Goal: Task Accomplishment & Management: Manage account settings

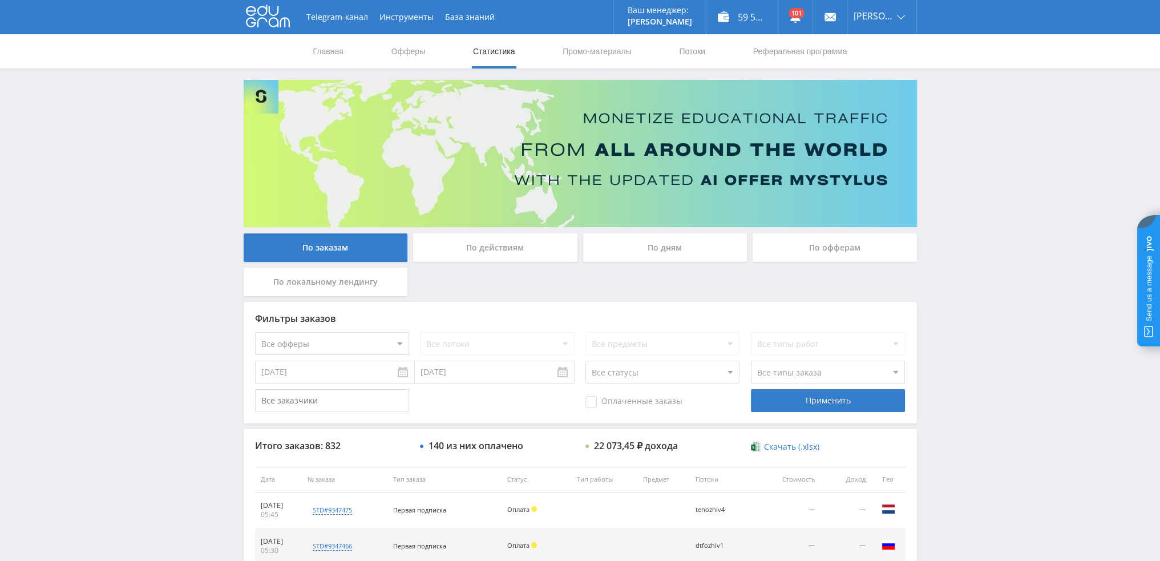
click at [693, 48] on link "Потоки" at bounding box center [692, 51] width 29 height 34
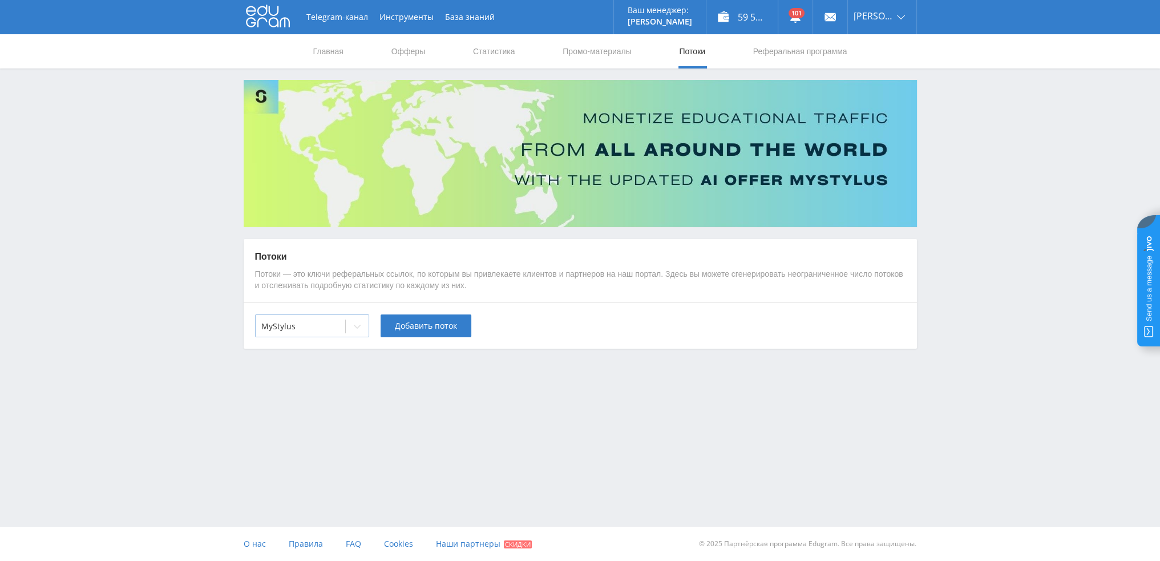
click at [366, 335] on div at bounding box center [356, 326] width 23 height 23
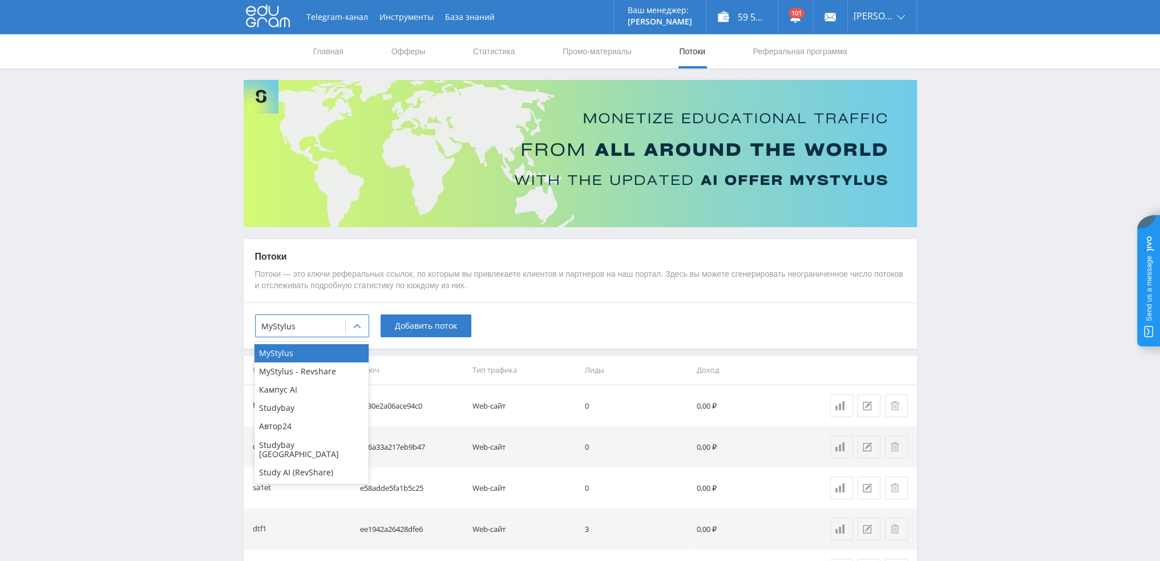
click at [294, 464] on div "Study AI (RevShare)" at bounding box center [311, 472] width 114 height 18
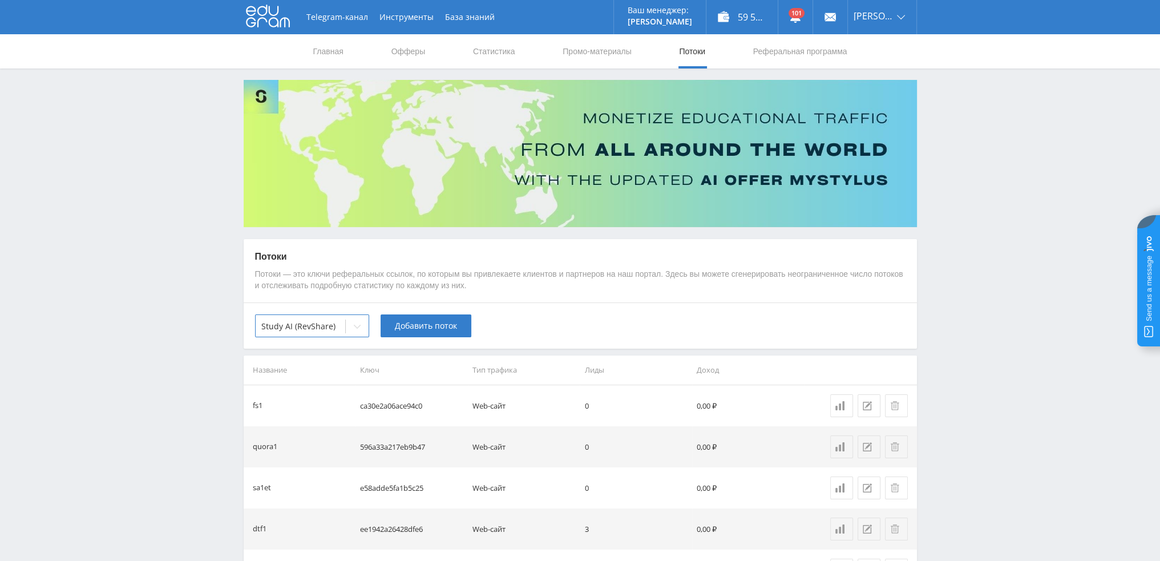
click at [402, 338] on div "option Study AI (RevShare), selected. Study AI (RevShare) Добавить поток" at bounding box center [580, 325] width 673 height 46
click at [413, 328] on span "Добавить поток" at bounding box center [426, 325] width 62 height 9
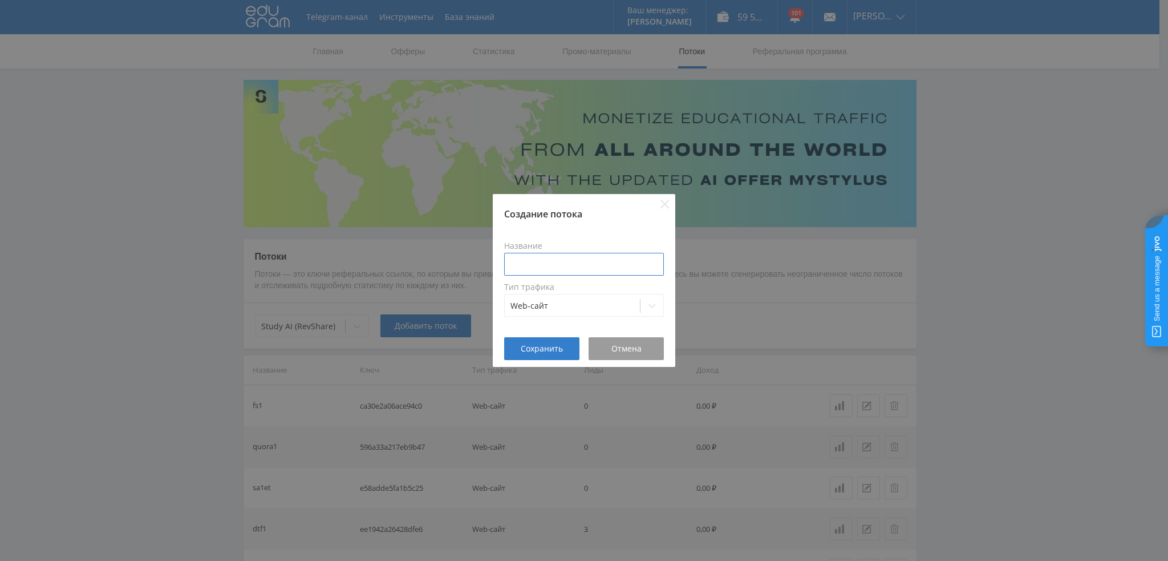
click at [561, 269] on input at bounding box center [584, 264] width 160 height 23
type input "tenmidkak1"
click at [538, 353] on span "Сохранить" at bounding box center [542, 348] width 42 height 9
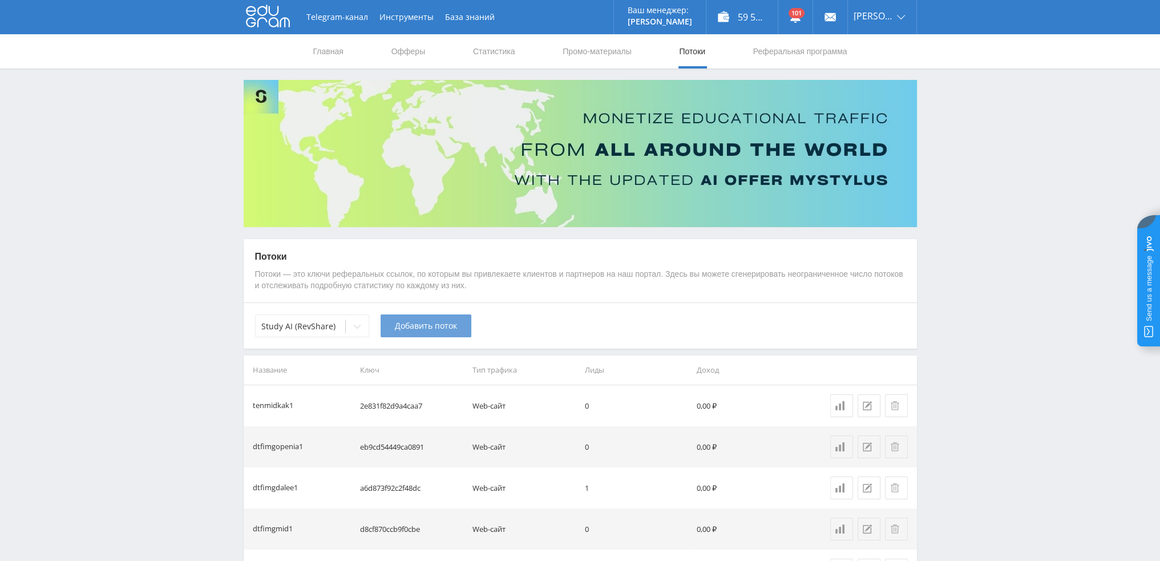
click at [431, 318] on button "Добавить поток" at bounding box center [425, 325] width 91 height 23
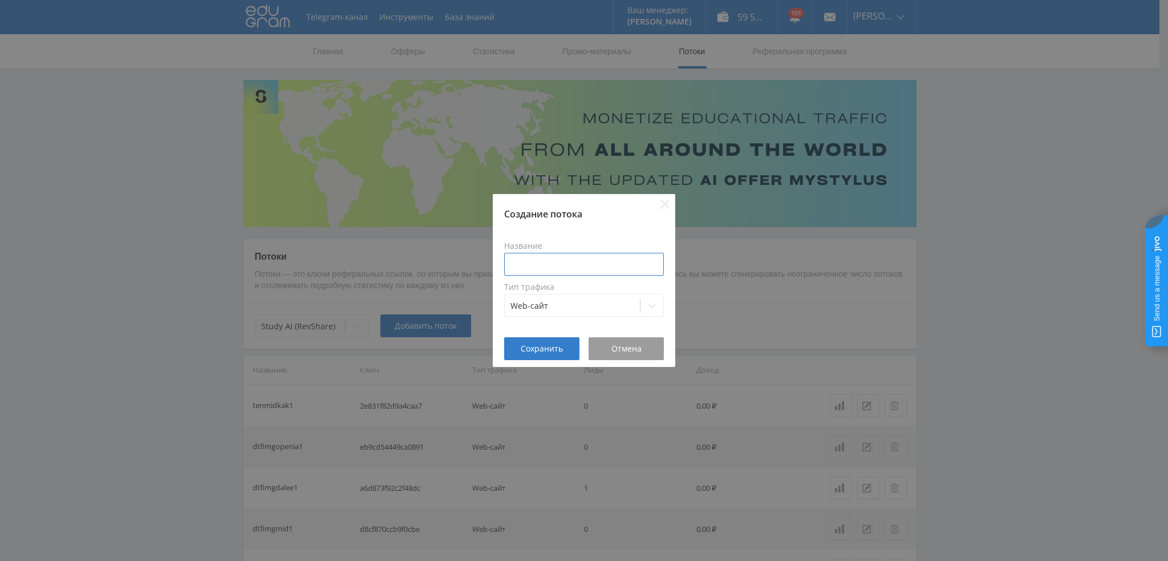
click at [548, 268] on input at bounding box center [584, 264] width 160 height 23
type input "tenhikak1"
click at [541, 351] on span "Сохранить" at bounding box center [542, 348] width 42 height 9
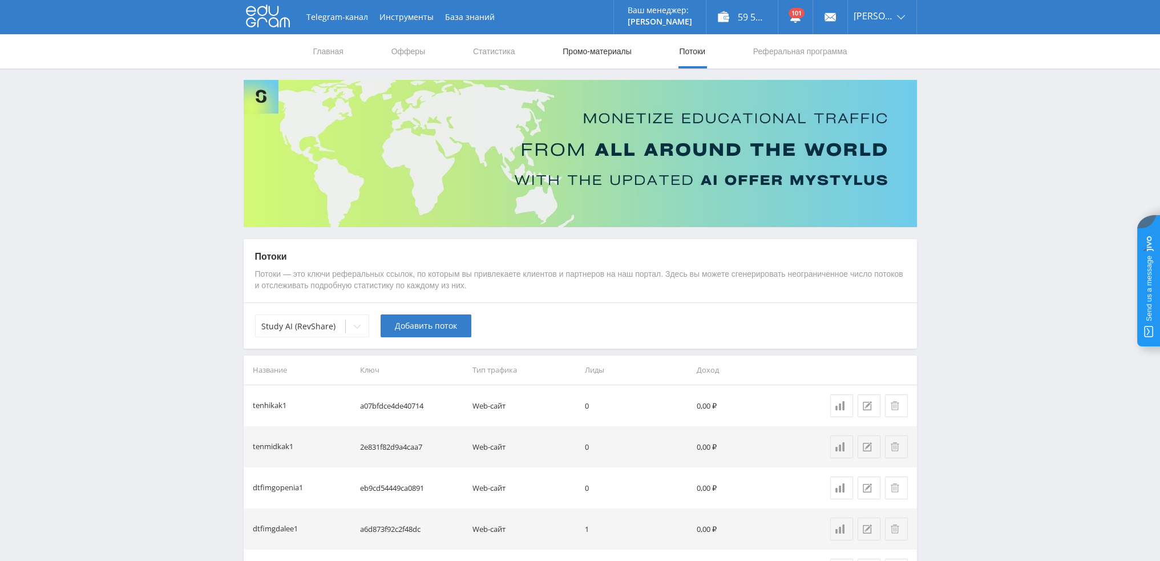
click at [580, 52] on link "Промо-материалы" at bounding box center [596, 51] width 71 height 34
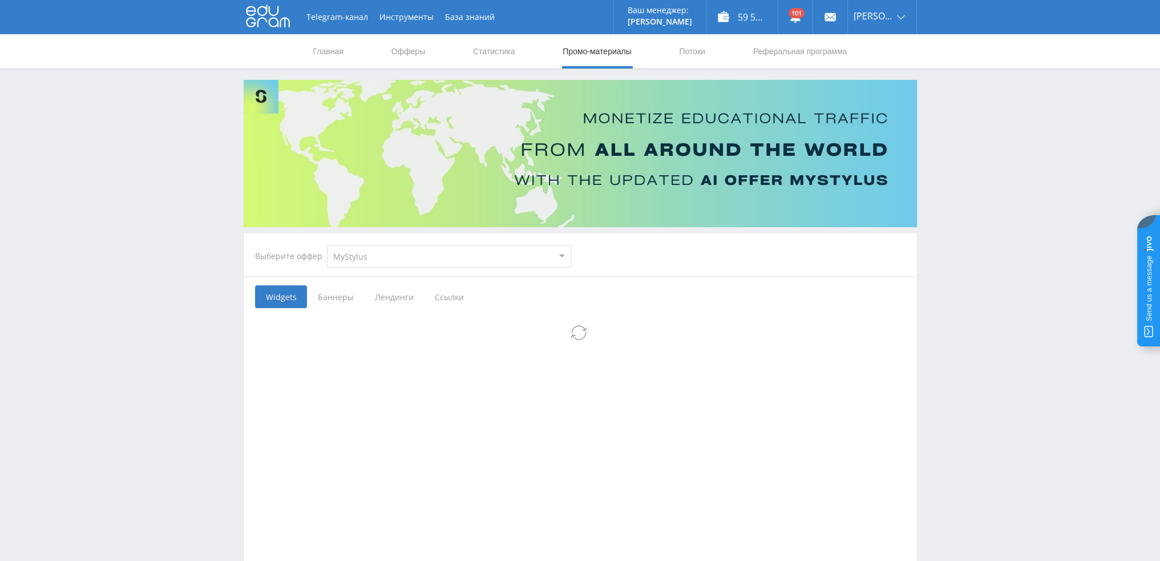
click at [451, 257] on select "MyStylus MyStylus - Revshare Кампус AI Studybay Автор24 Studybay [GEOGRAPHIC_DA…" at bounding box center [449, 256] width 244 height 23
select select "376"
click at [327, 245] on select "MyStylus MyStylus - Revshare Кампус AI Studybay Автор24 Studybay [GEOGRAPHIC_DA…" at bounding box center [449, 256] width 244 height 23
select select "376"
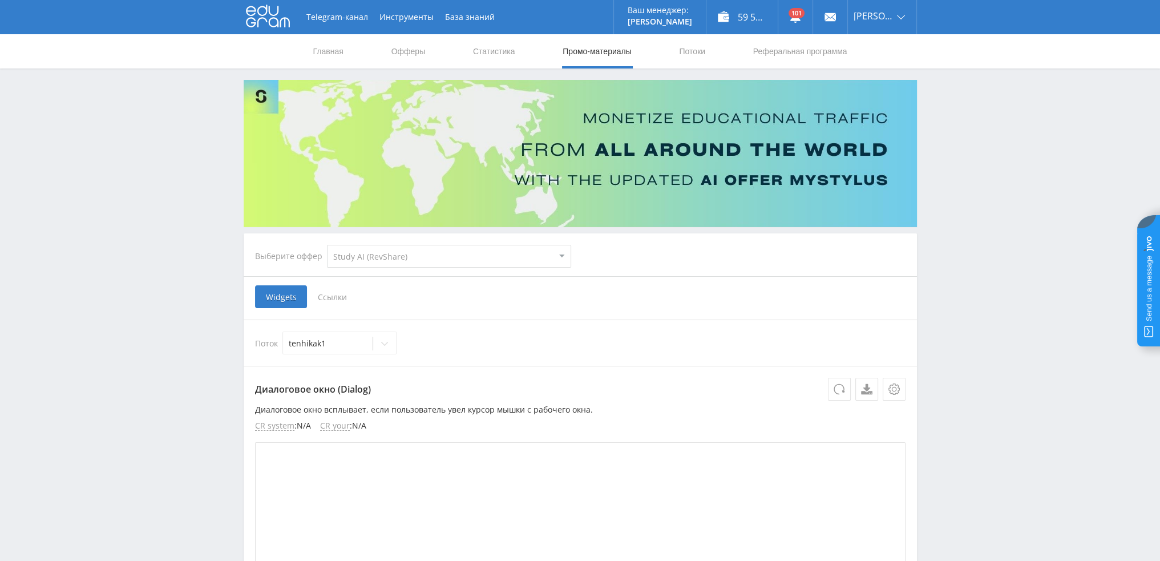
click at [331, 295] on span "Ссылки" at bounding box center [332, 296] width 51 height 23
click at [0, 0] on input "Ссылки" at bounding box center [0, 0] width 0 height 0
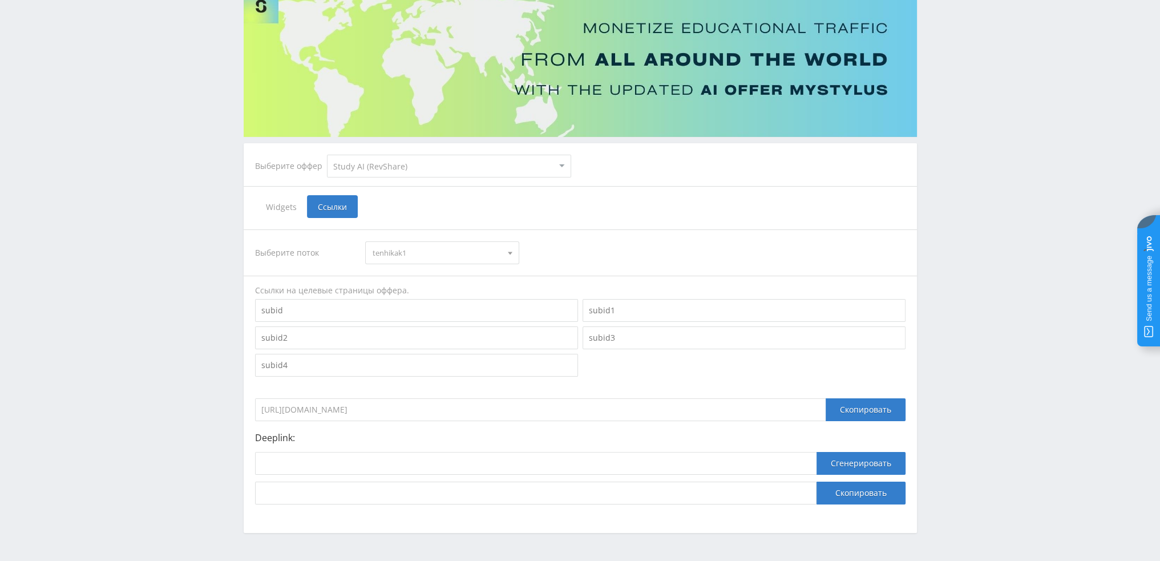
scroll to position [124, 0]
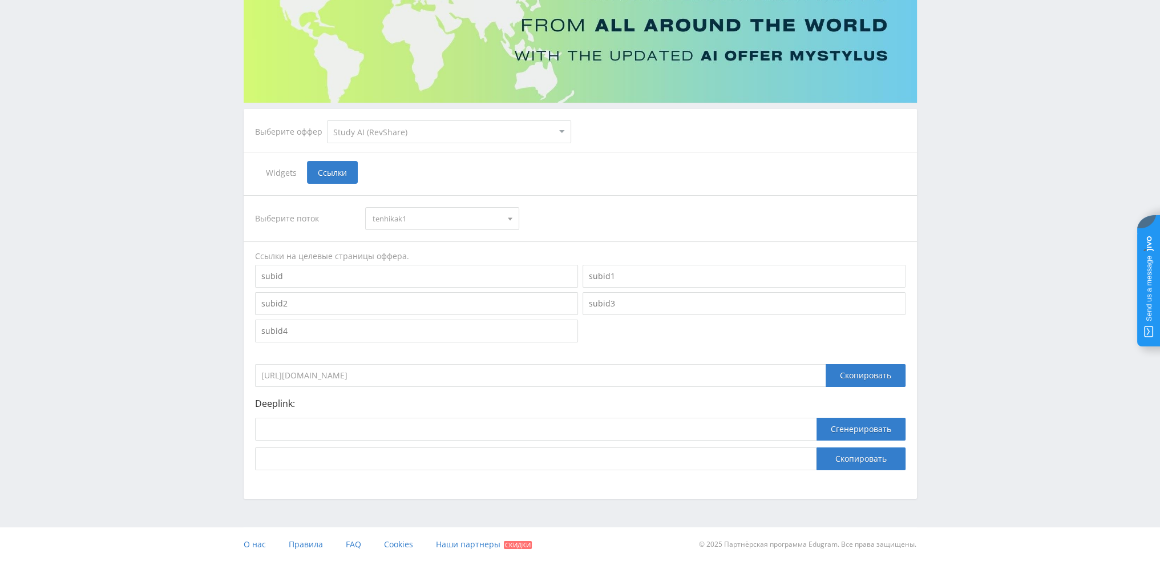
click at [443, 217] on span "tenhikak1" at bounding box center [437, 219] width 129 height 22
click at [404, 258] on button "tenmidkak1" at bounding box center [442, 256] width 153 height 16
click at [355, 437] on input at bounding box center [535, 429] width 561 height 23
paste input "[URL]"
type input "[URL]"
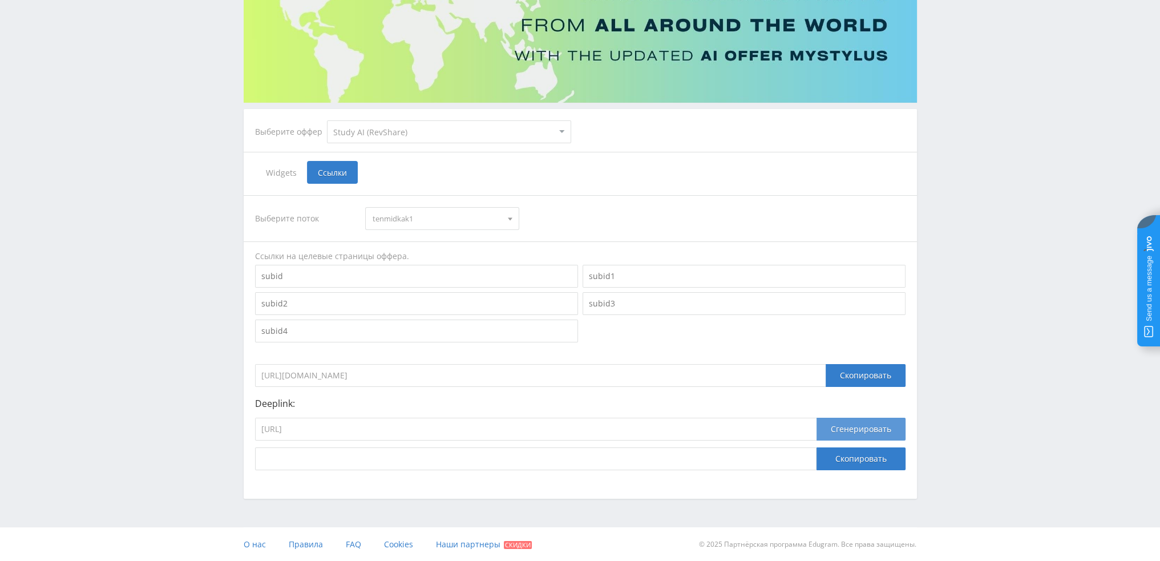
click at [855, 433] on button "Сгенерировать" at bounding box center [860, 429] width 89 height 23
click at [851, 460] on button "Скопировать" at bounding box center [860, 458] width 89 height 23
click at [387, 221] on span "tenmidkak1" at bounding box center [437, 219] width 129 height 22
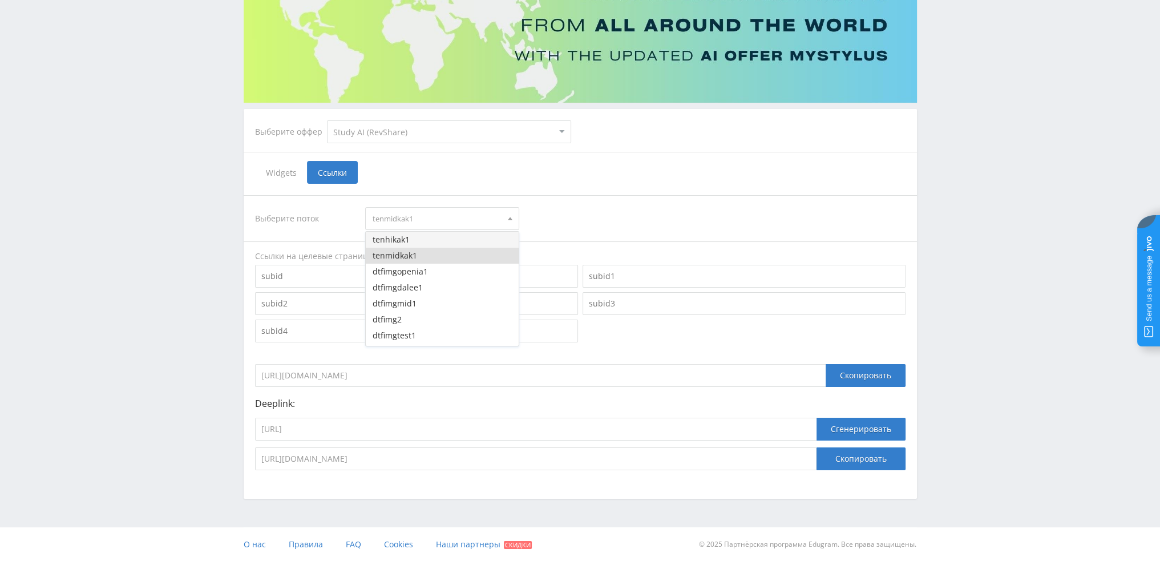
click at [390, 241] on button "tenhikak1" at bounding box center [442, 240] width 153 height 16
click at [438, 433] on input "[URL]" at bounding box center [535, 429] width 561 height 23
paste input "higgsfield_soul"
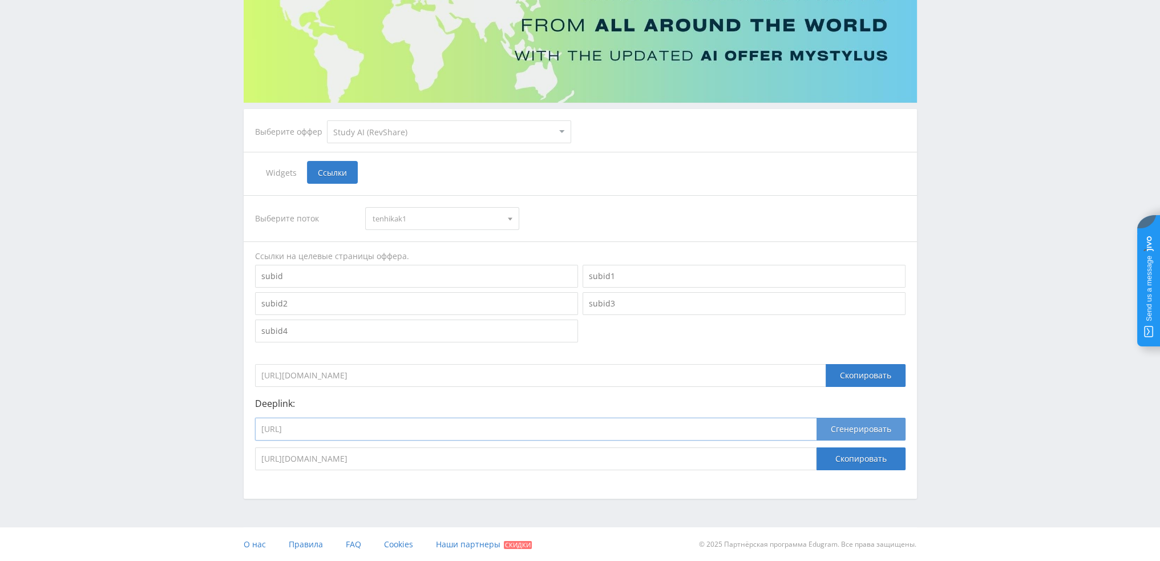
type input "[URL]"
click at [860, 428] on button "Сгенерировать" at bounding box center [860, 429] width 89 height 23
click at [853, 461] on button "Скопировать" at bounding box center [860, 458] width 89 height 23
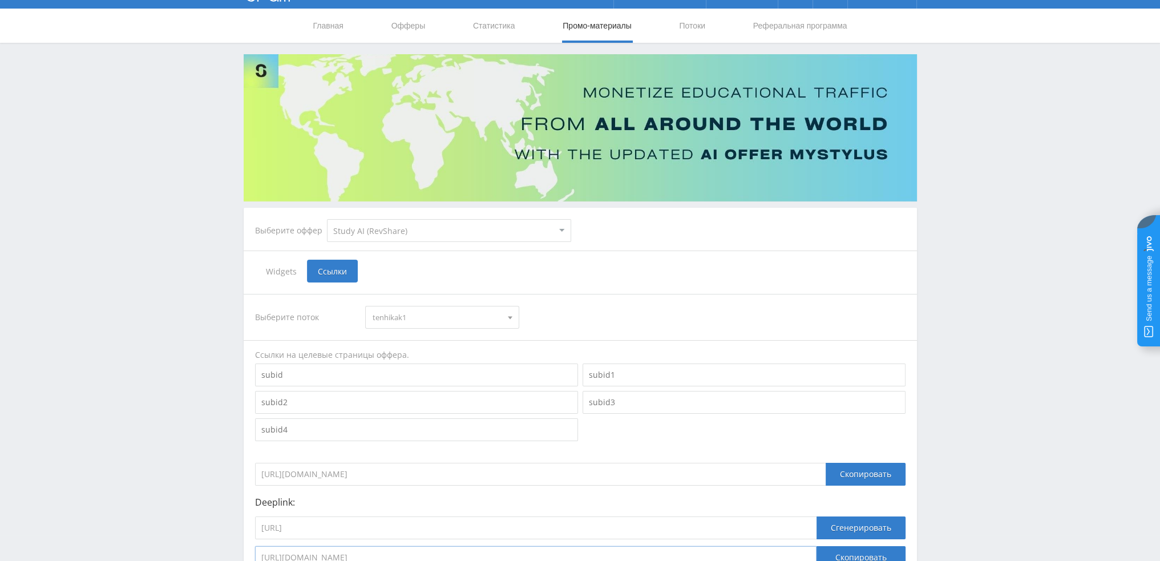
scroll to position [0, 0]
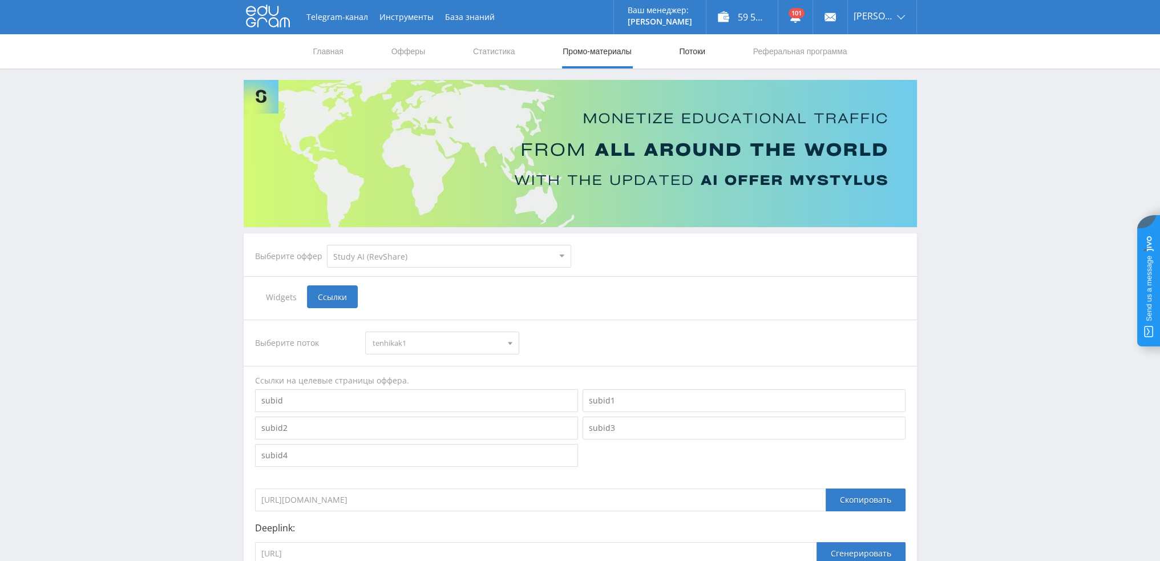
click at [691, 44] on link "Потоки" at bounding box center [692, 51] width 29 height 34
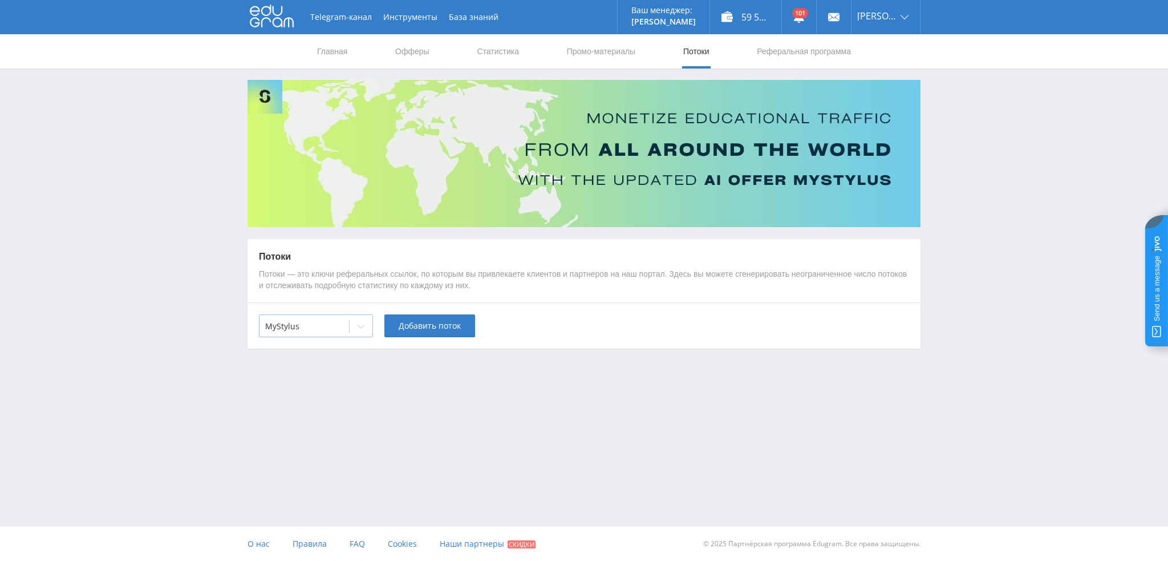
click at [347, 333] on div "MyStylus" at bounding box center [305, 326] width 90 height 16
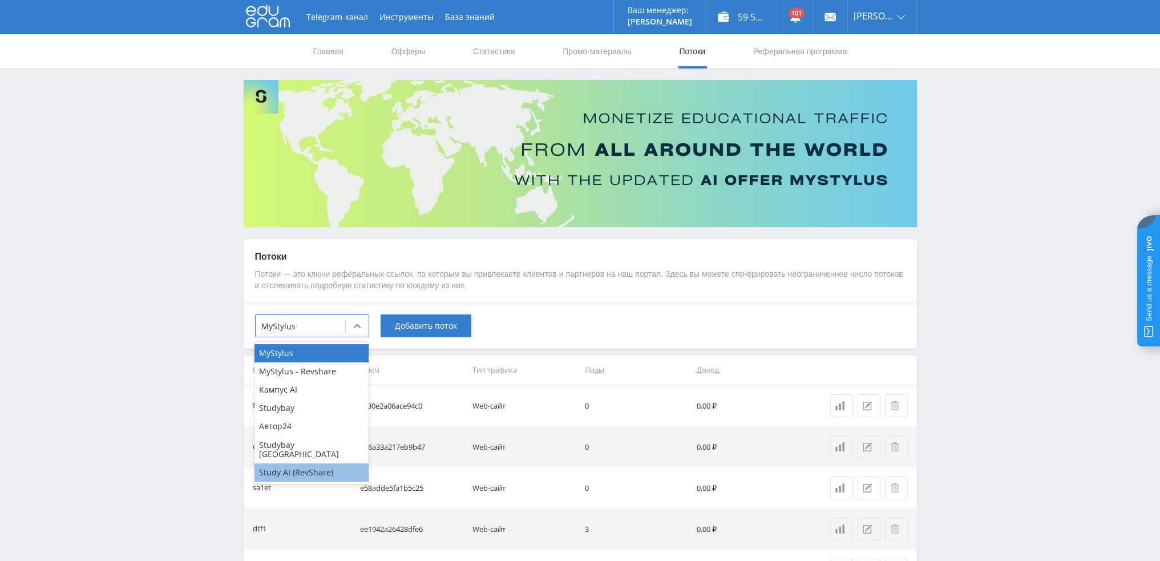
click at [293, 463] on div "Study AI (RevShare)" at bounding box center [311, 472] width 114 height 18
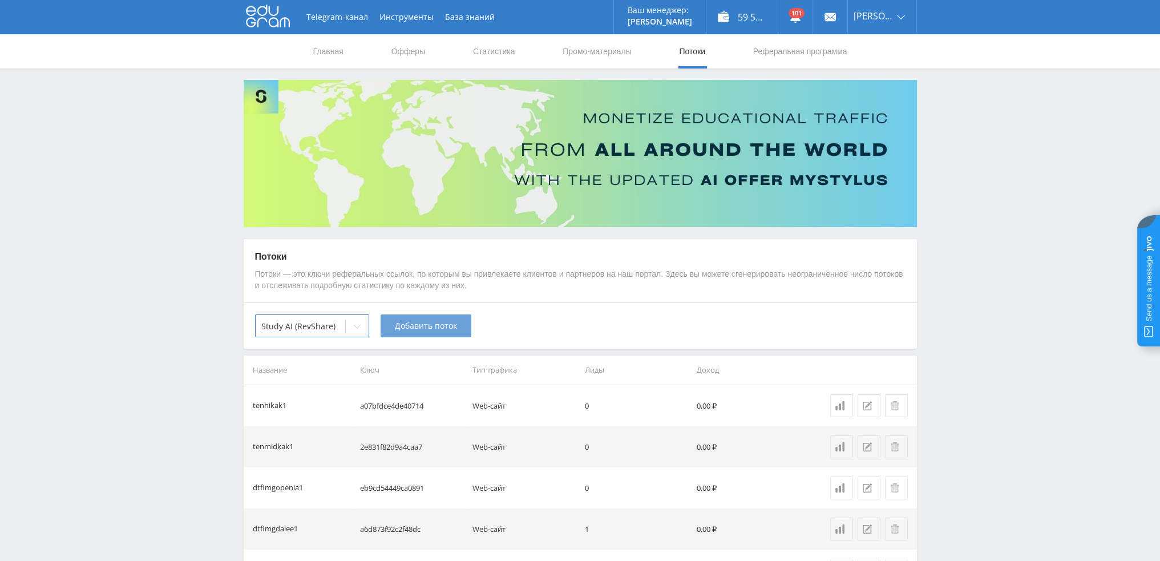
click at [396, 330] on span "Добавить поток" at bounding box center [426, 325] width 62 height 9
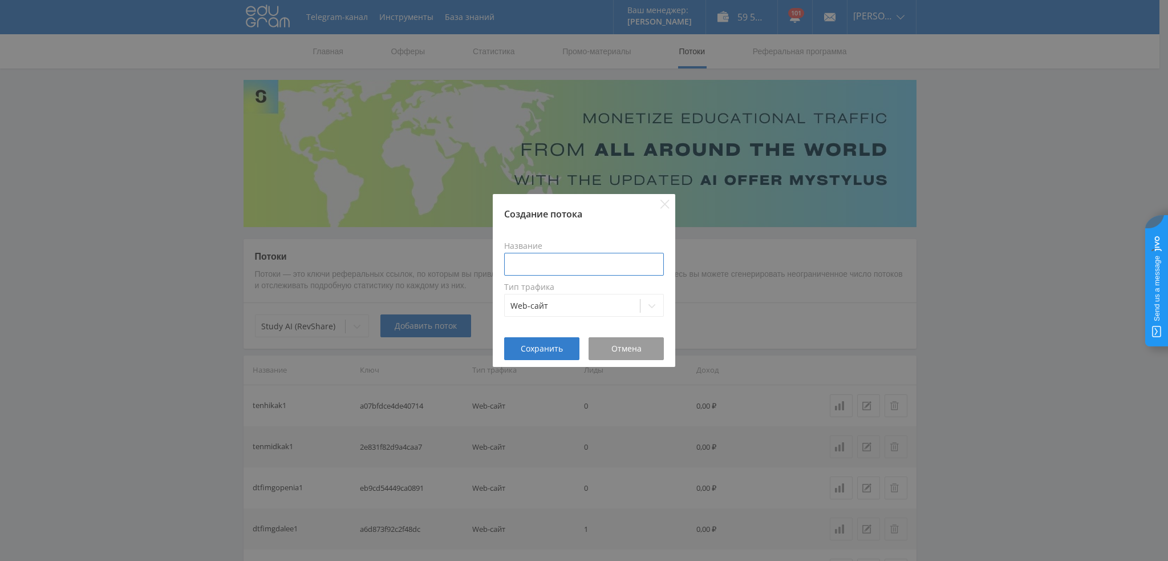
click at [553, 257] on input at bounding box center [584, 264] width 160 height 23
type input "tenopaikak1"
click at [532, 351] on span "Сохранить" at bounding box center [542, 348] width 42 height 9
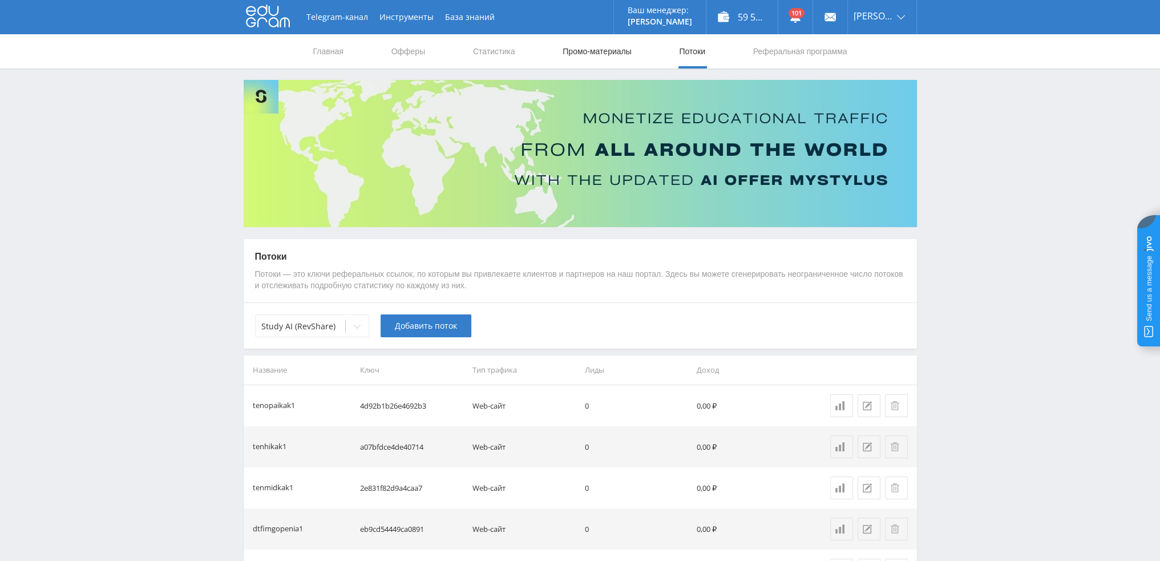
click at [582, 52] on link "Промо-материалы" at bounding box center [596, 51] width 71 height 34
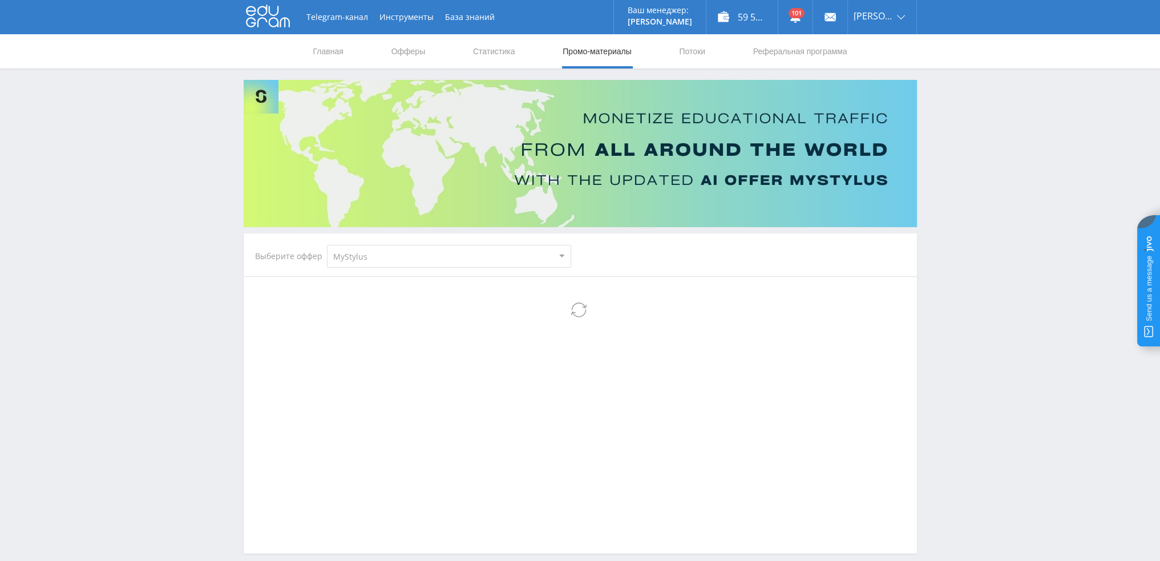
click at [410, 256] on select "MyStylus MyStylus - Revshare Кампус AI Studybay Автор24 Studybay [GEOGRAPHIC_DA…" at bounding box center [449, 256] width 244 height 23
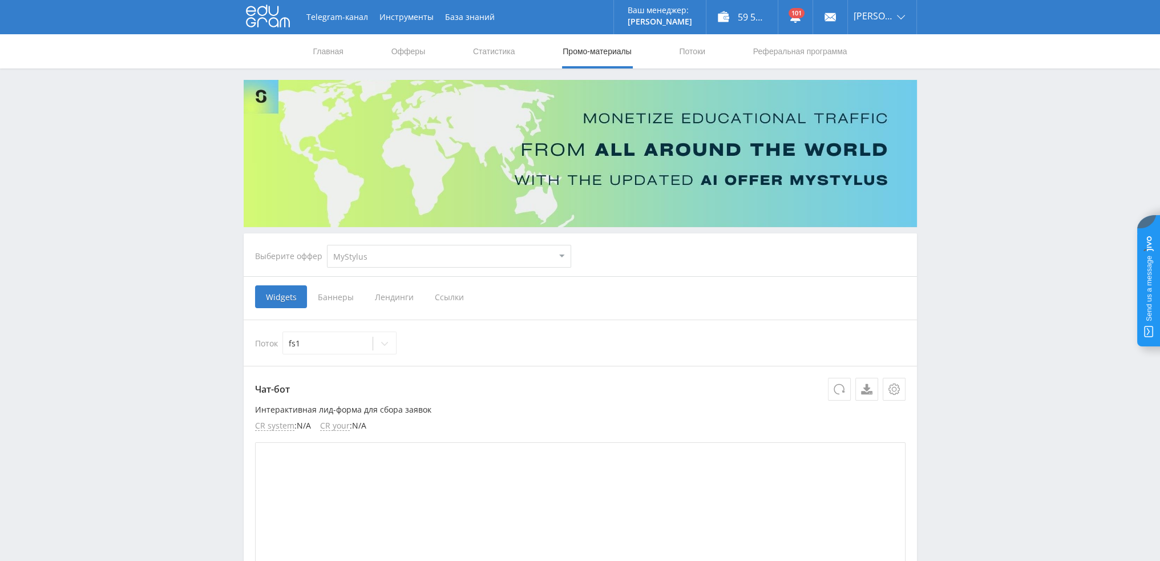
click at [374, 252] on select "MyStylus MyStylus - Revshare Кампус AI Studybay Автор24 Studybay [GEOGRAPHIC_DA…" at bounding box center [449, 256] width 244 height 23
select select "376"
click at [327, 245] on select "MyStylus MyStylus - Revshare Кампус AI Studybay Автор24 Studybay [GEOGRAPHIC_DA…" at bounding box center [449, 256] width 244 height 23
select select "376"
click at [349, 297] on span "Ссылки" at bounding box center [332, 296] width 51 height 23
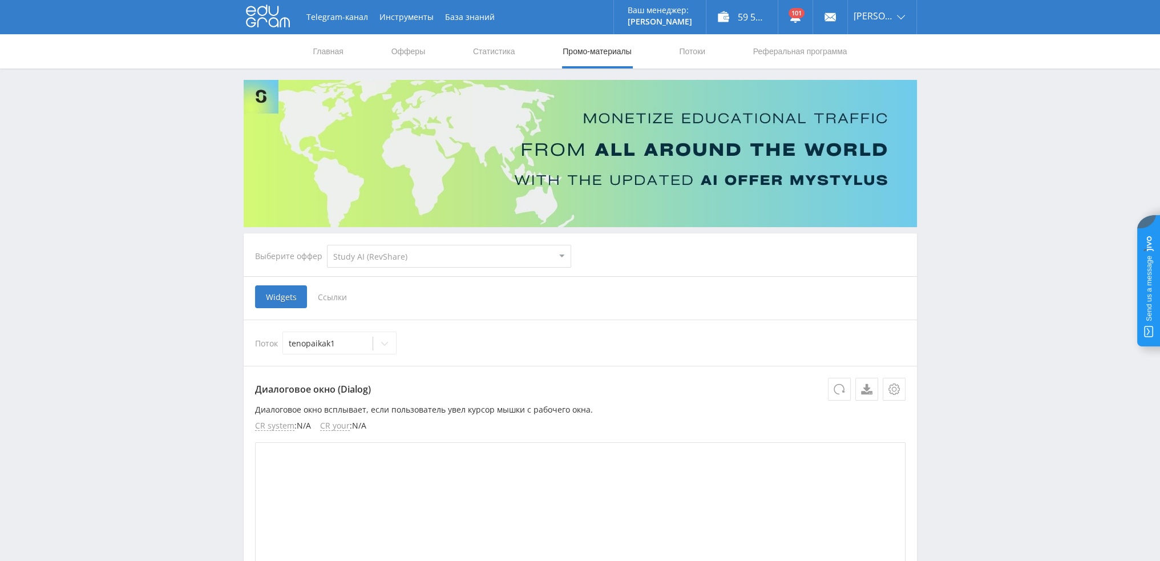
click at [0, 0] on input "Ссылки" at bounding box center [0, 0] width 0 height 0
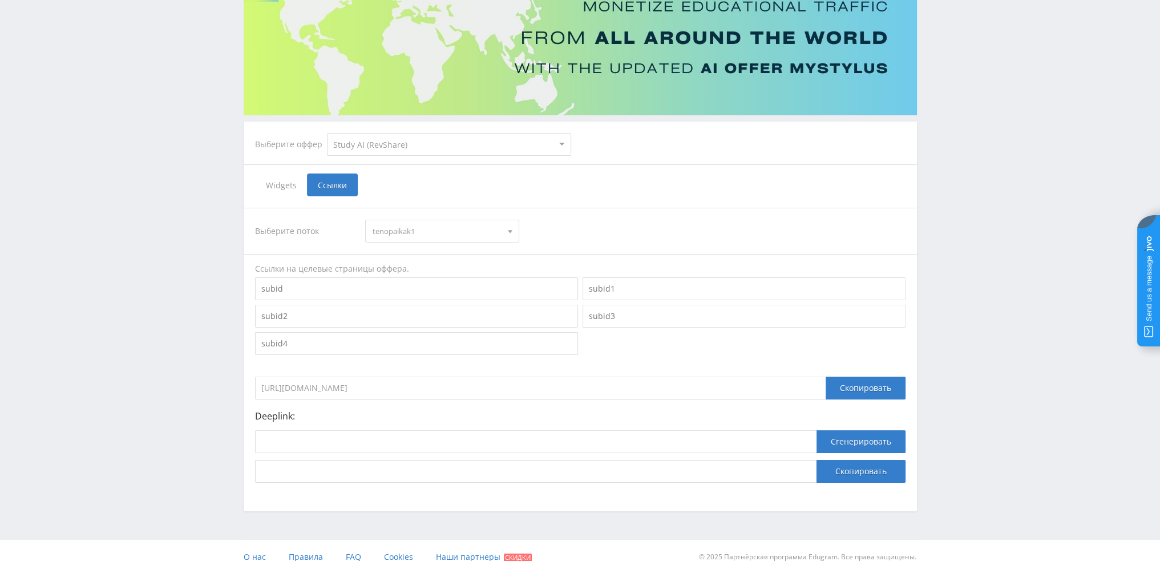
scroll to position [124, 0]
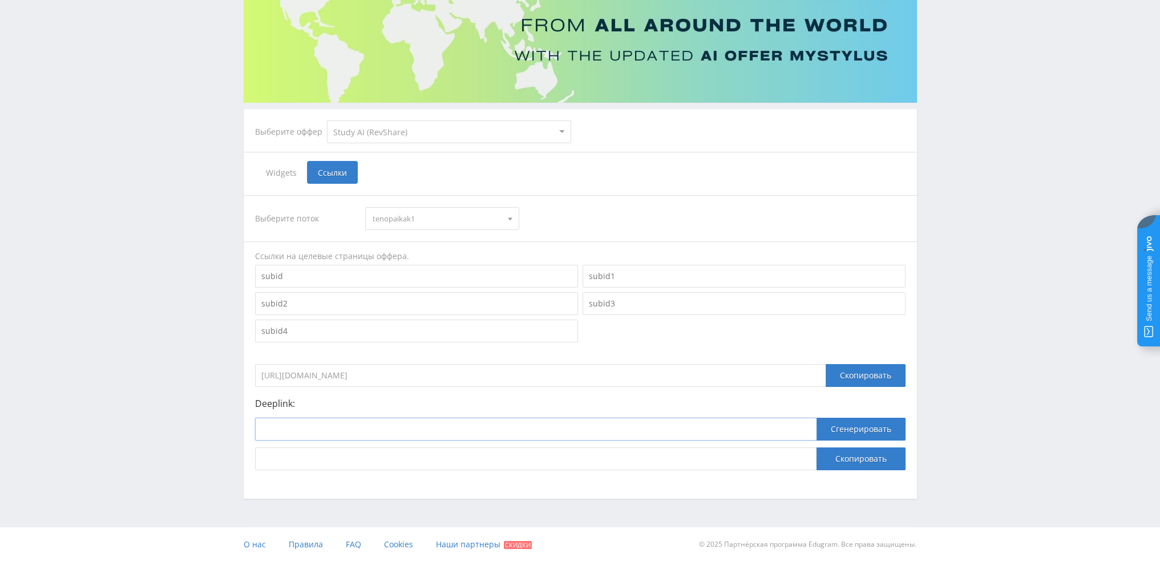
click at [415, 422] on input at bounding box center [535, 429] width 561 height 23
paste input "[URL]"
type input "[URL]"
click at [833, 422] on button "Сгенерировать" at bounding box center [860, 429] width 89 height 23
click at [844, 459] on button "Скопировать" at bounding box center [860, 458] width 89 height 23
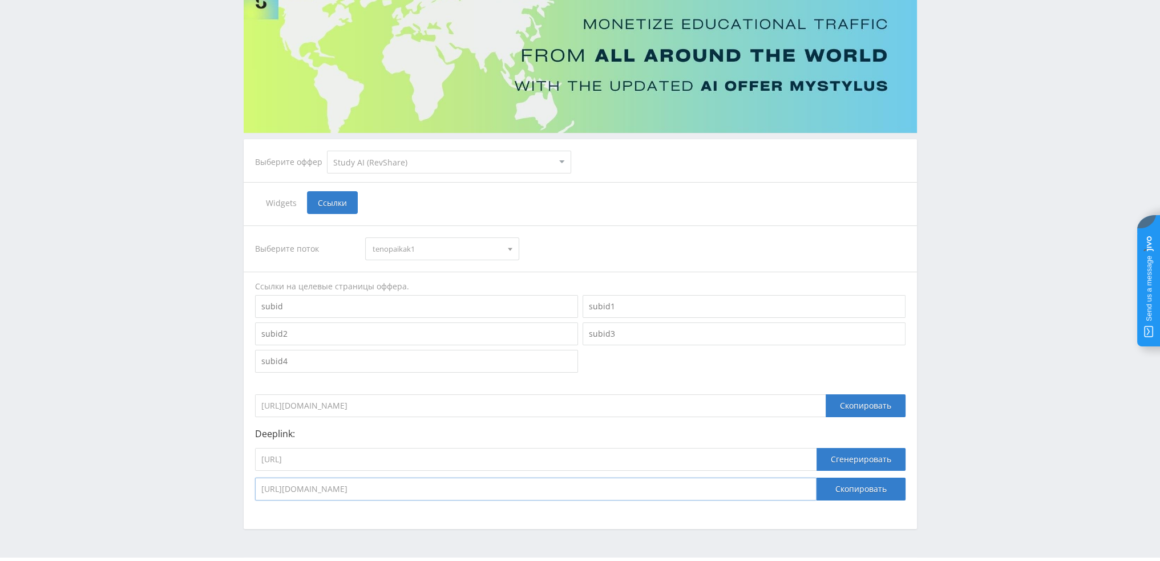
scroll to position [0, 0]
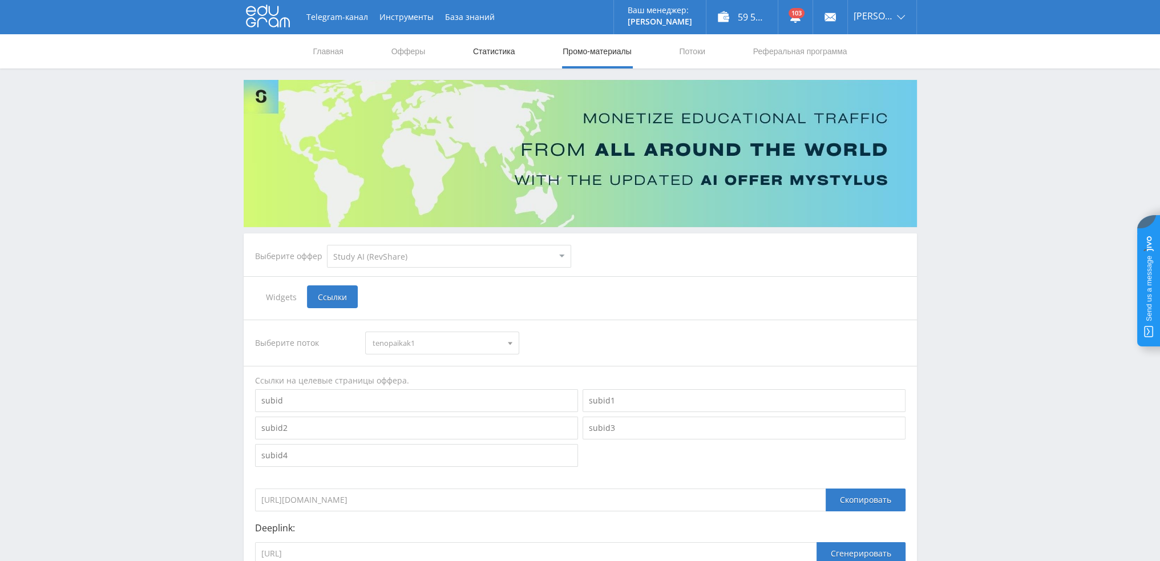
click at [485, 59] on link "Статистика" at bounding box center [494, 51] width 44 height 34
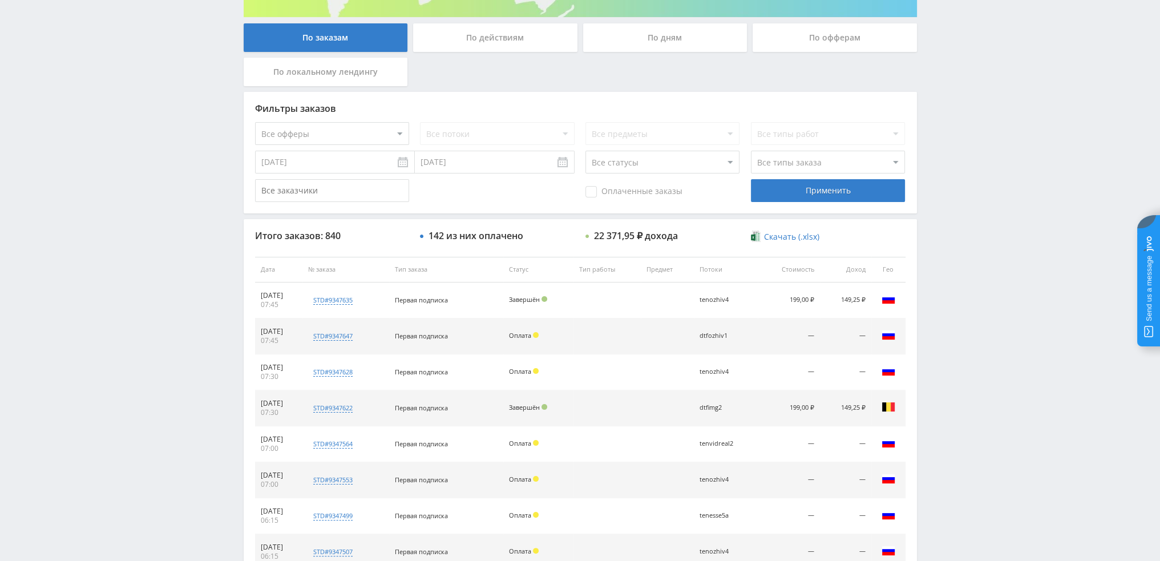
scroll to position [171, 0]
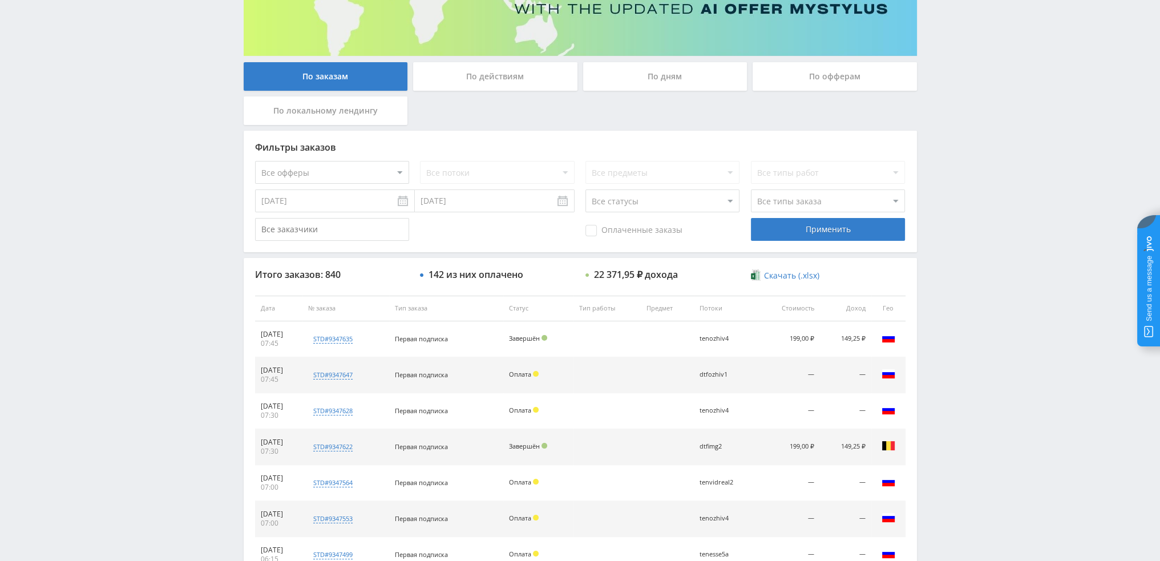
click at [627, 84] on div "По дням" at bounding box center [665, 76] width 164 height 29
click at [0, 0] on input "По дням" at bounding box center [0, 0] width 0 height 0
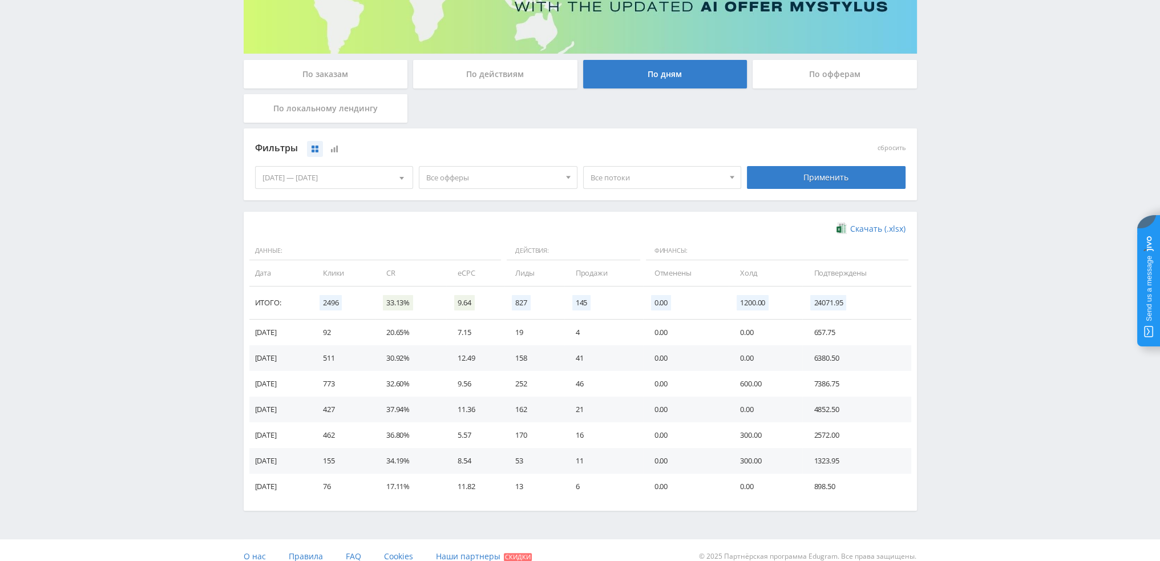
scroll to position [185, 0]
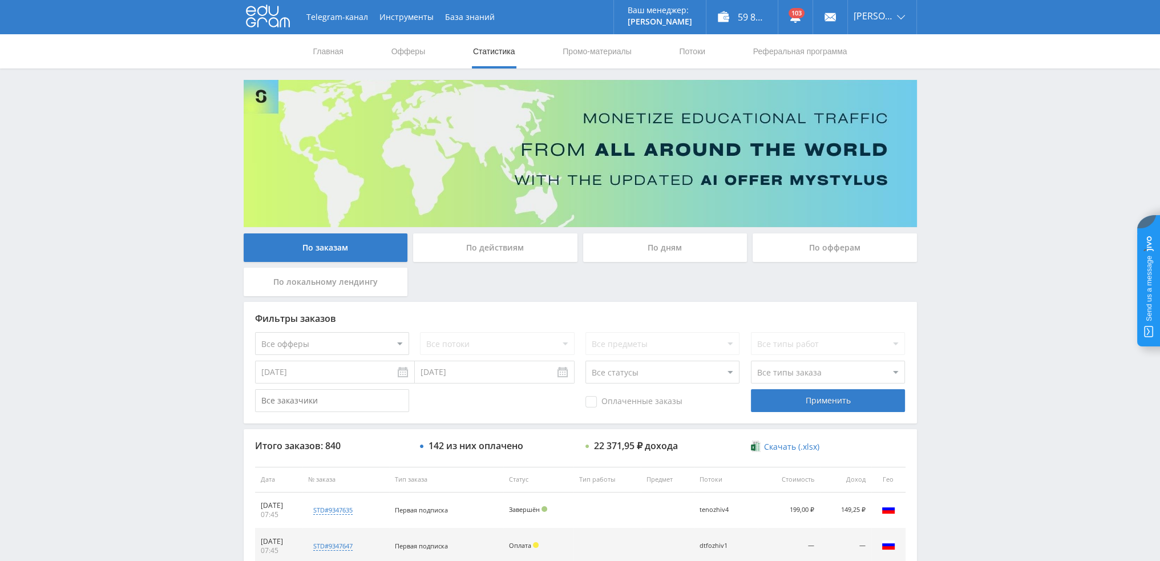
click at [662, 250] on div "По дням" at bounding box center [665, 247] width 164 height 29
click at [0, 0] on input "По дням" at bounding box center [0, 0] width 0 height 0
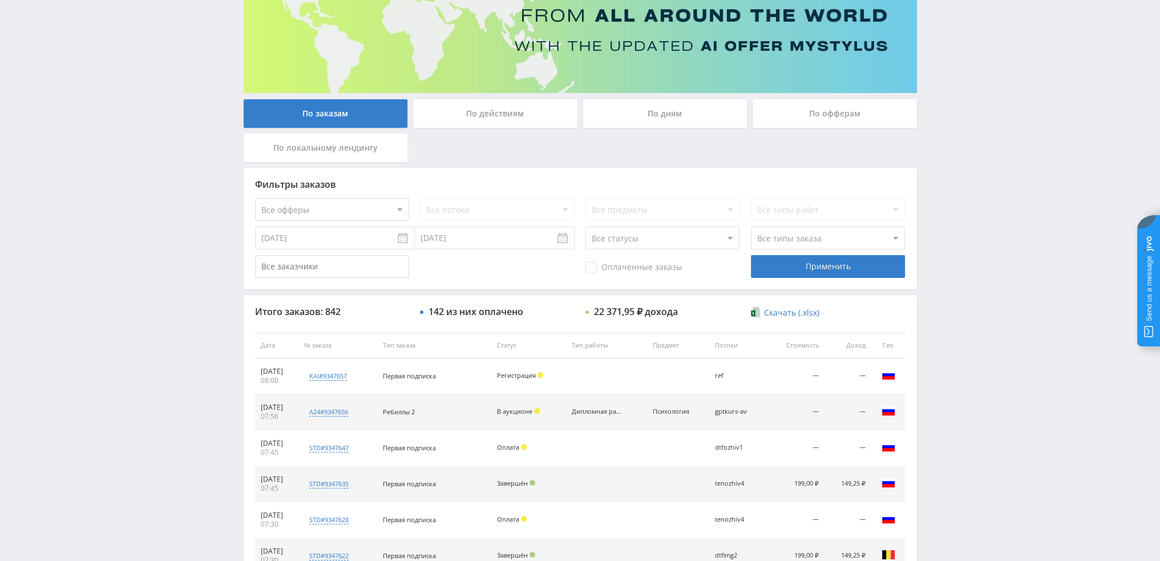
scroll to position [57, 0]
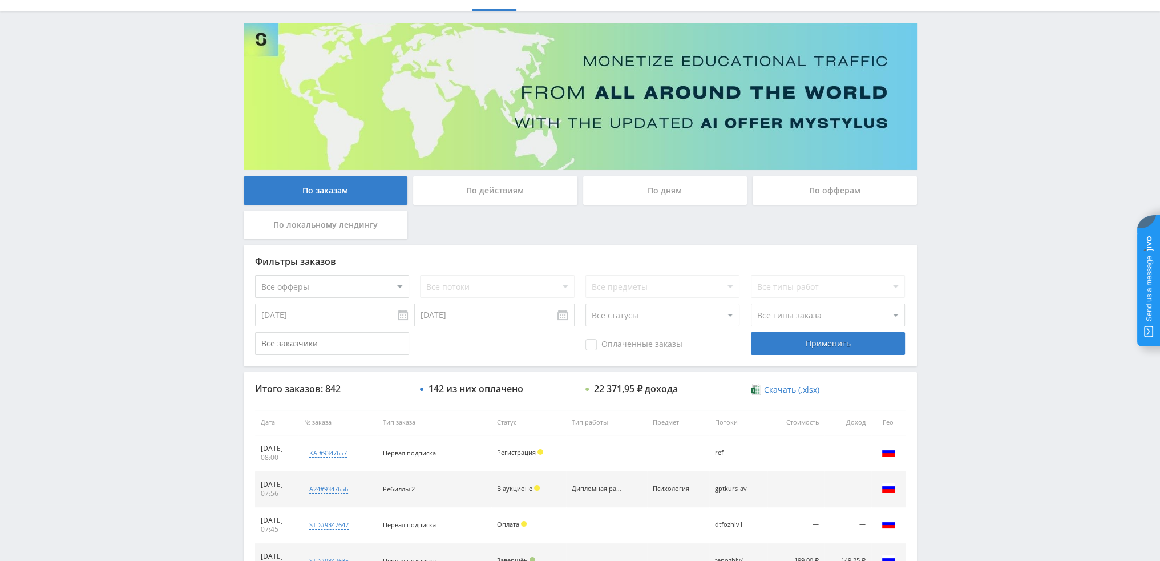
click at [617, 189] on div "По дням" at bounding box center [665, 190] width 164 height 29
click at [0, 0] on input "По дням" at bounding box center [0, 0] width 0 height 0
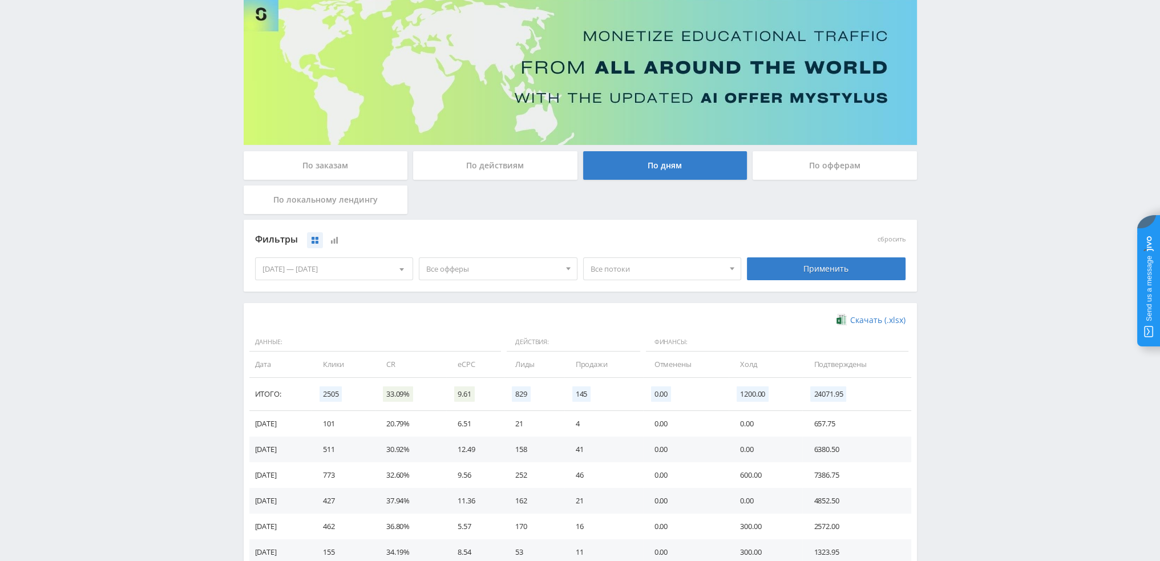
scroll to position [171, 0]
